Goal: Information Seeking & Learning: Understand process/instructions

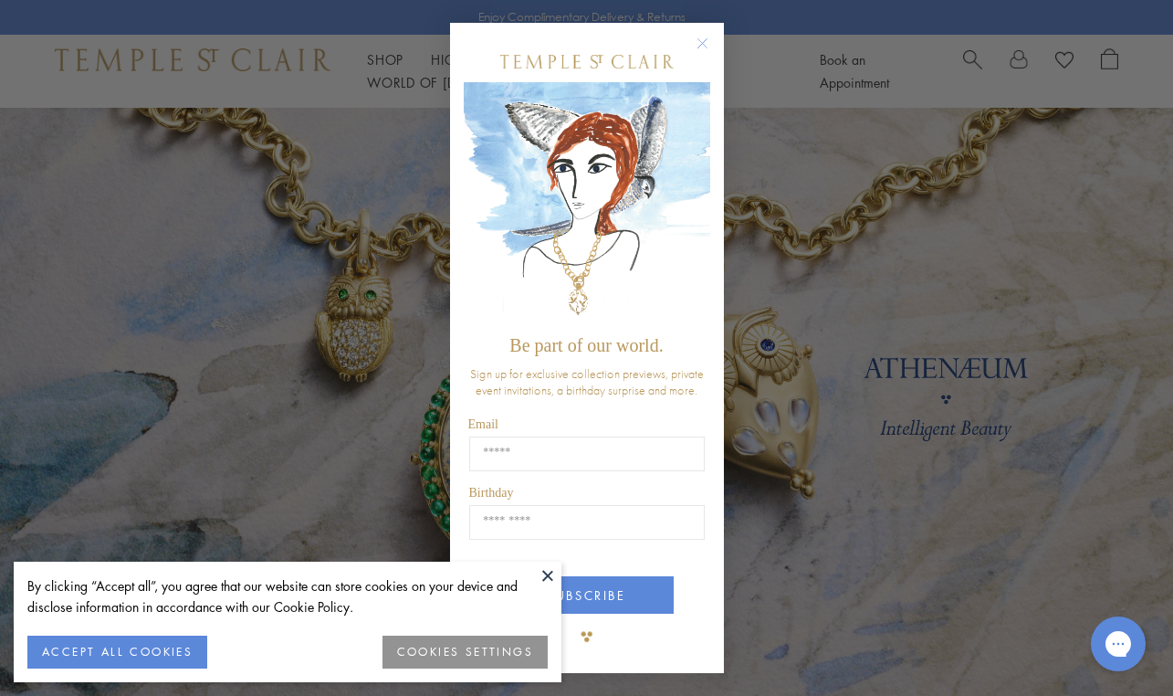
click at [710, 48] on circle "Close dialog" at bounding box center [702, 44] width 22 height 22
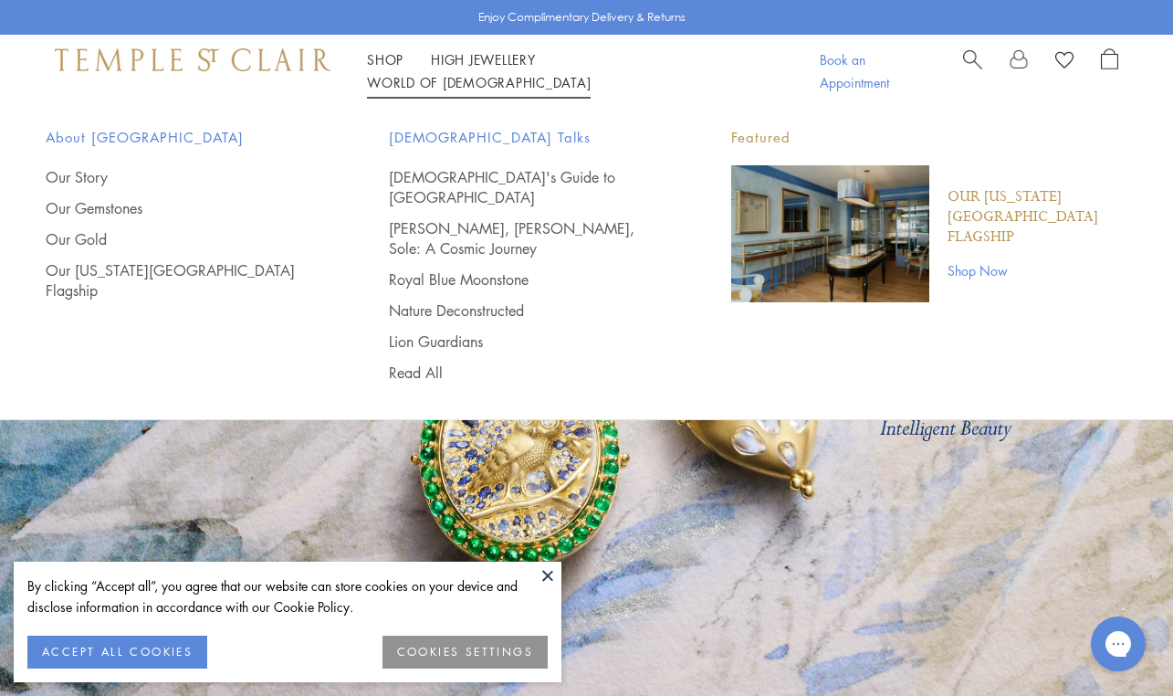
click at [840, 71] on link "Book an Appointment" at bounding box center [854, 70] width 69 height 41
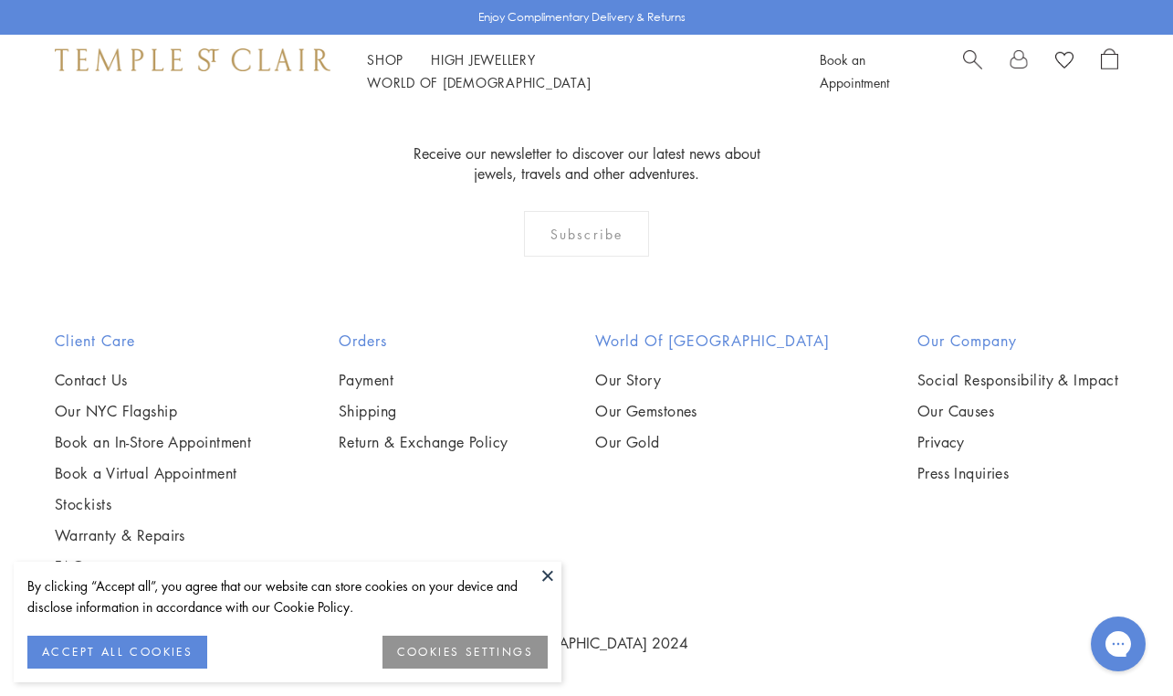
scroll to position [1043, 0]
click at [131, 533] on link "Warranty & Repairs" at bounding box center [153, 535] width 196 height 20
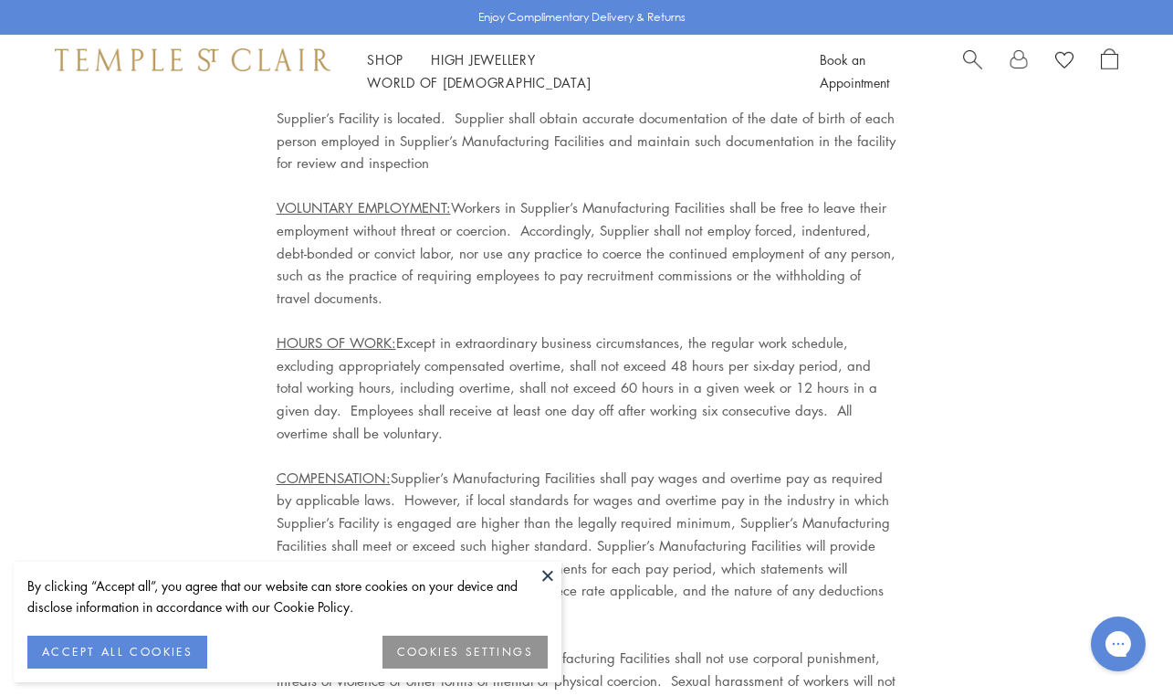
scroll to position [6335, 0]
